Goal: Check status: Check status

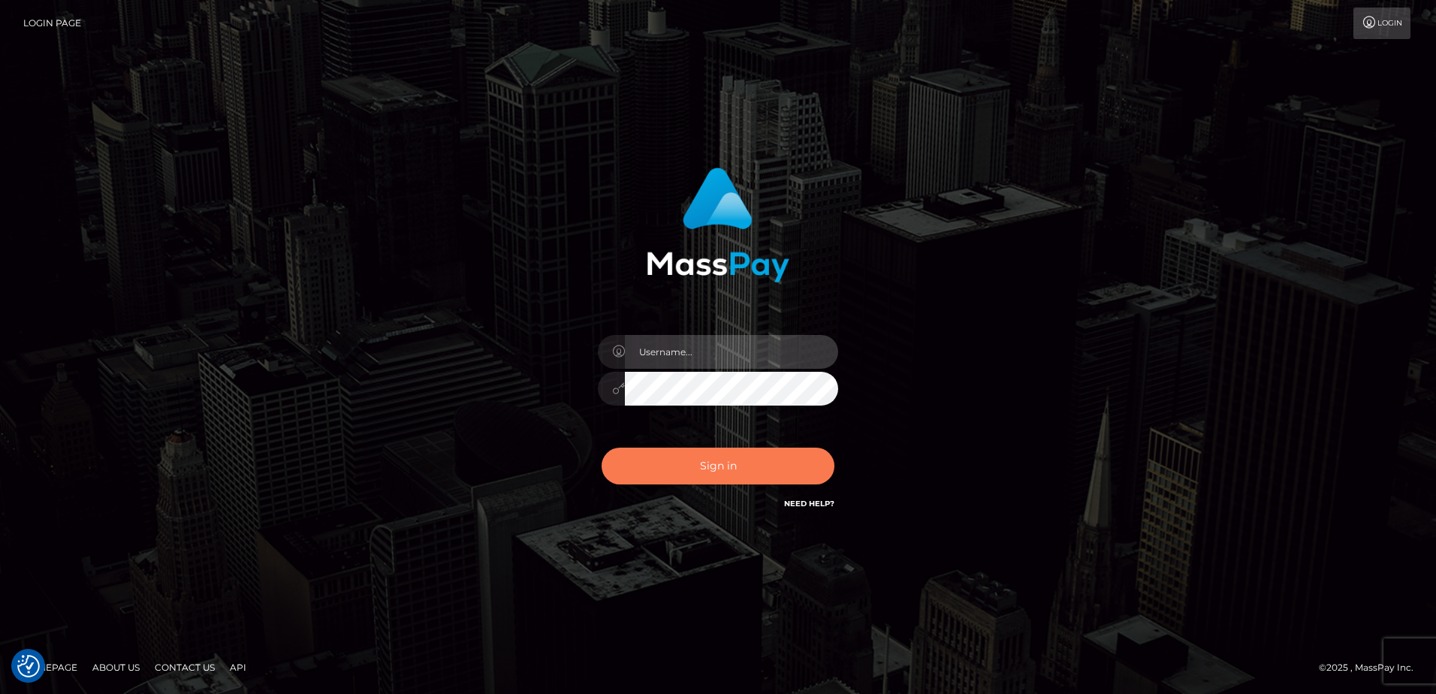
type input "alice.of"
click at [709, 477] on button "Sign in" at bounding box center [717, 466] width 233 height 37
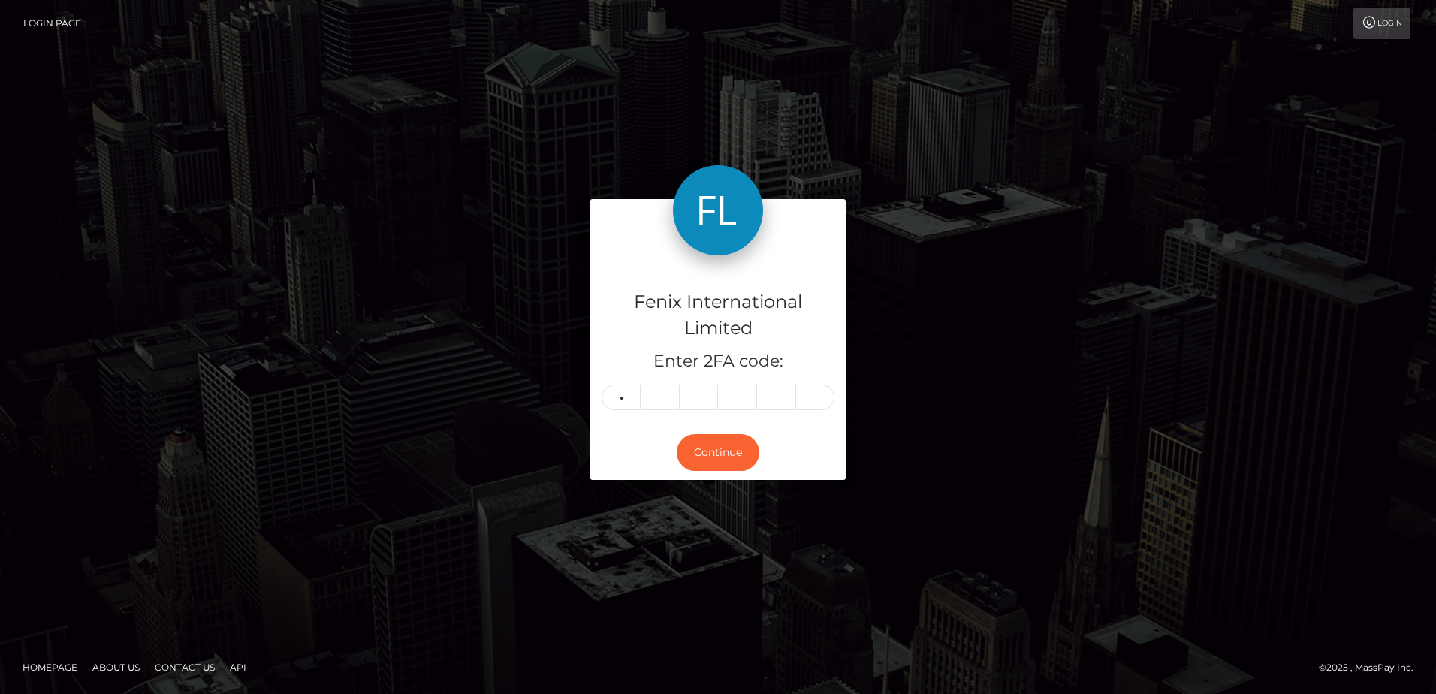
type input "0"
type input "8"
type input "7"
type input "5"
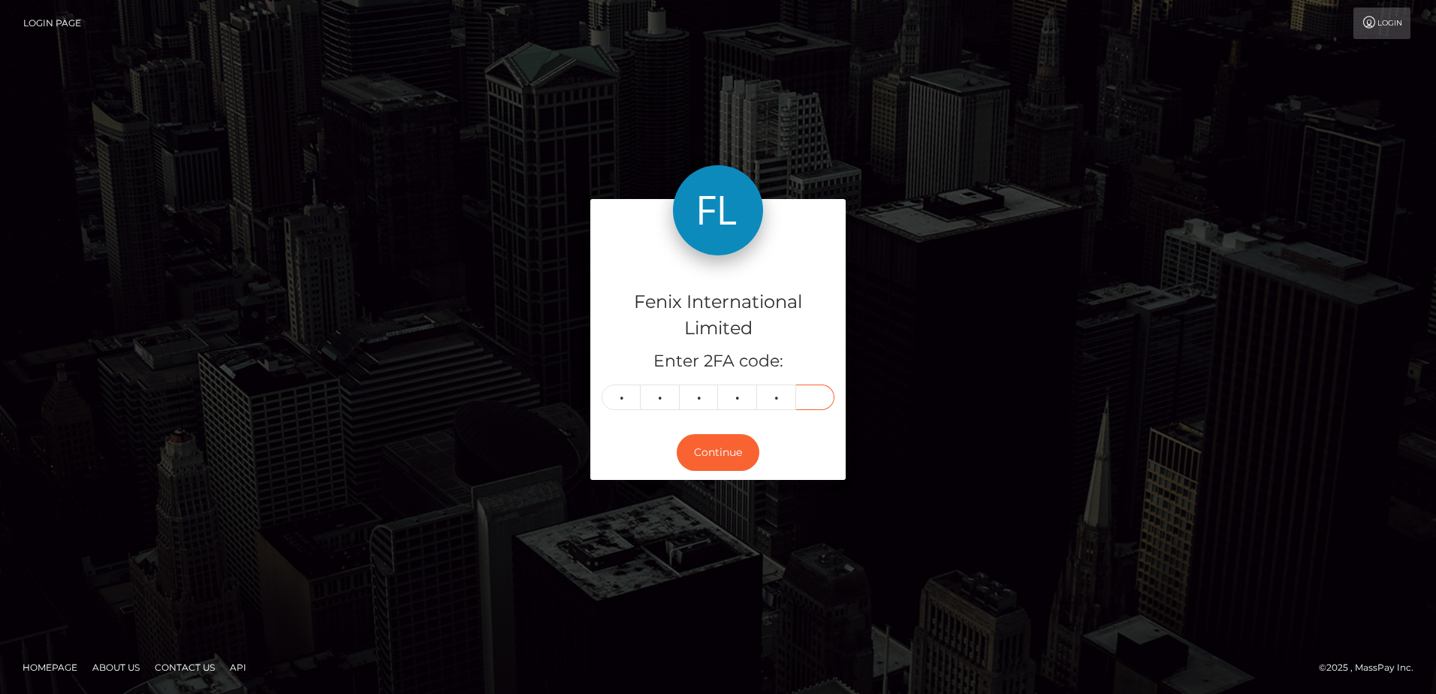
type input "7"
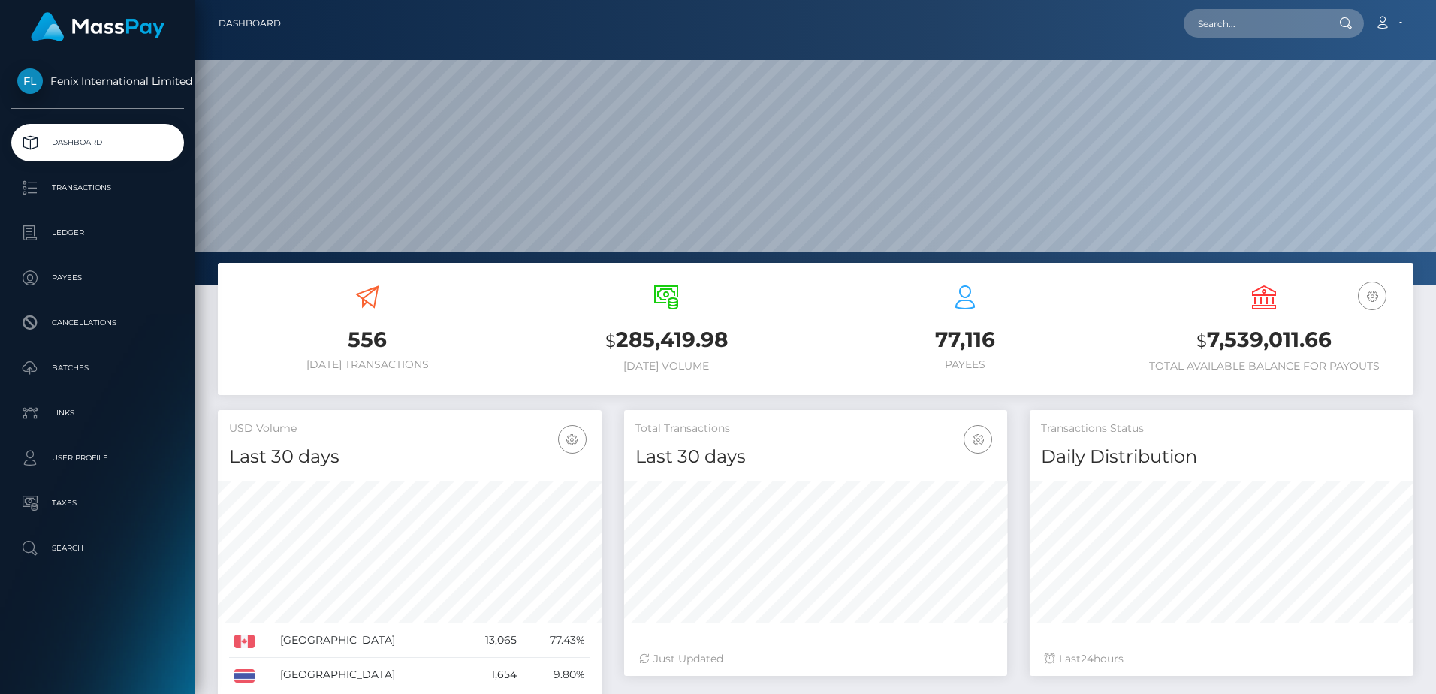
scroll to position [267, 383]
click at [1293, 23] on input "text" at bounding box center [1253, 23] width 141 height 29
paste input "75755268"
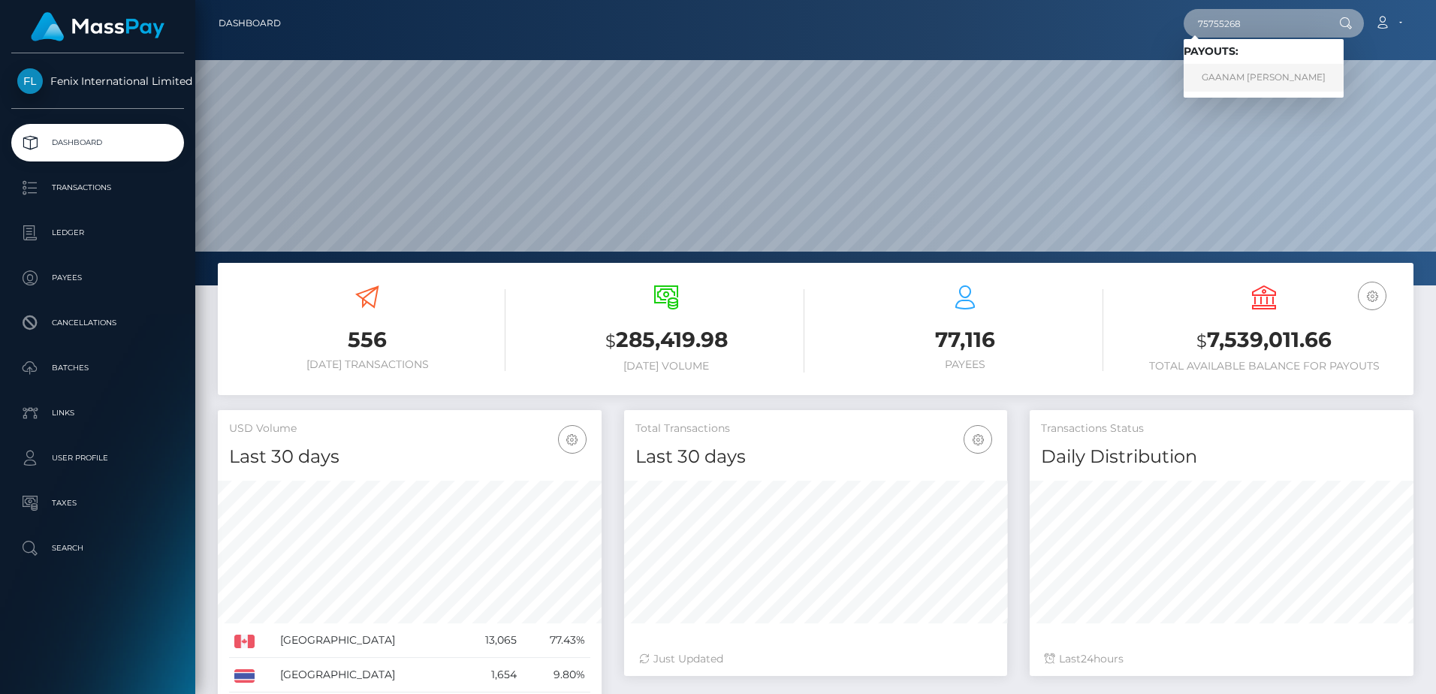
type input "75755268"
click at [1287, 74] on link "GAANAM PADMANABHAN" at bounding box center [1263, 78] width 160 height 28
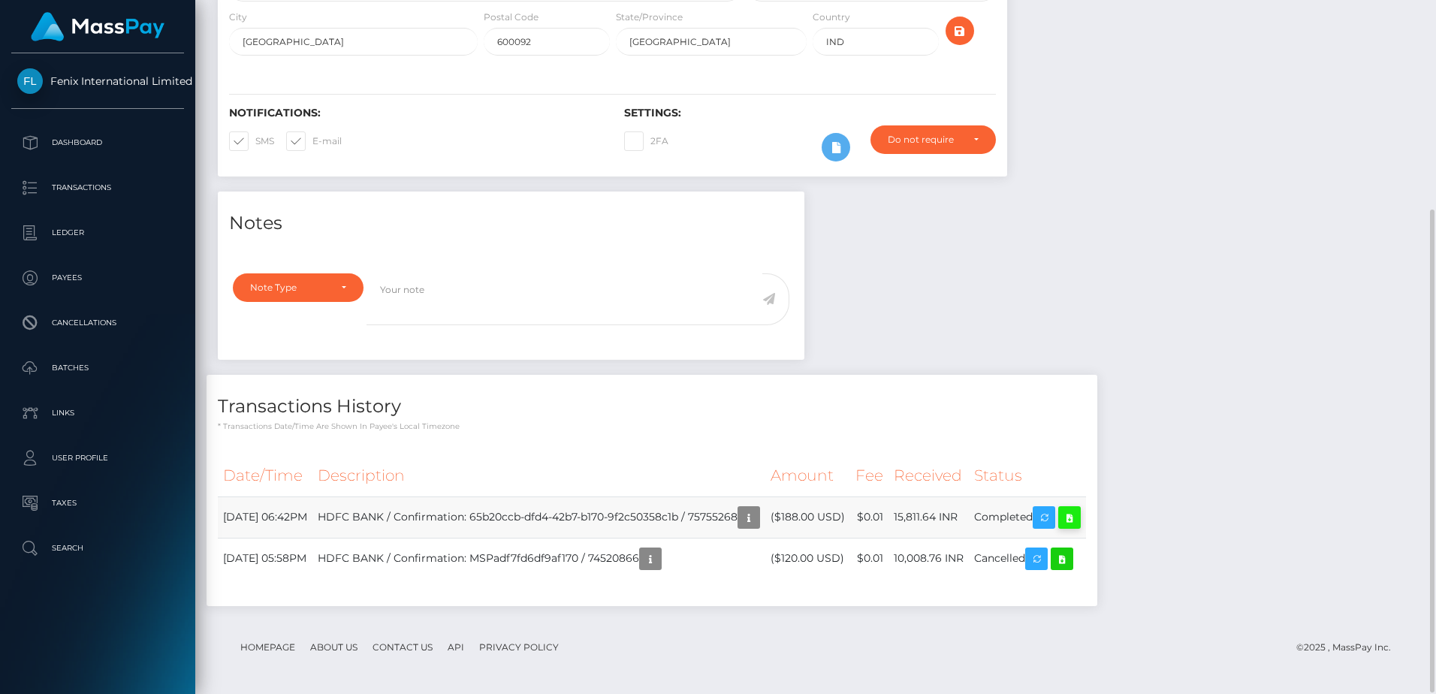
scroll to position [180, 383]
click at [1078, 517] on icon at bounding box center [1069, 517] width 18 height 19
